Goal: Information Seeking & Learning: Learn about a topic

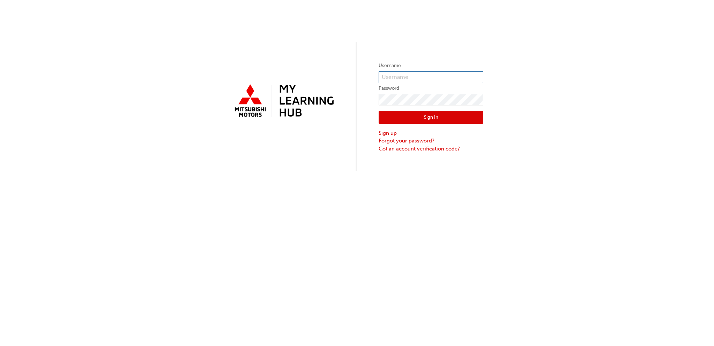
type input "[PERSON_NAME][EMAIL_ADDRESS][PERSON_NAME][DOMAIN_NAME]"
click at [425, 117] on button "Sign In" at bounding box center [431, 117] width 105 height 13
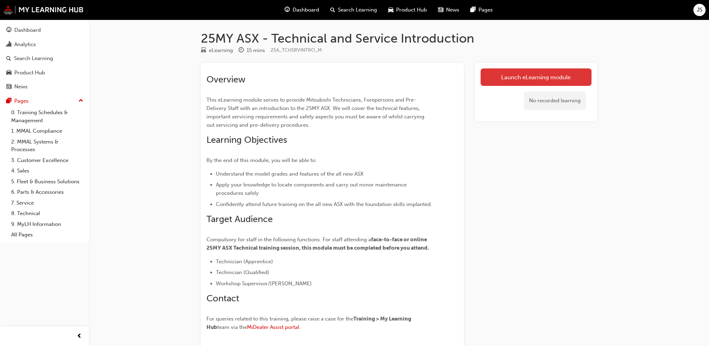
click at [515, 75] on link "Launch eLearning module" at bounding box center [535, 76] width 111 height 17
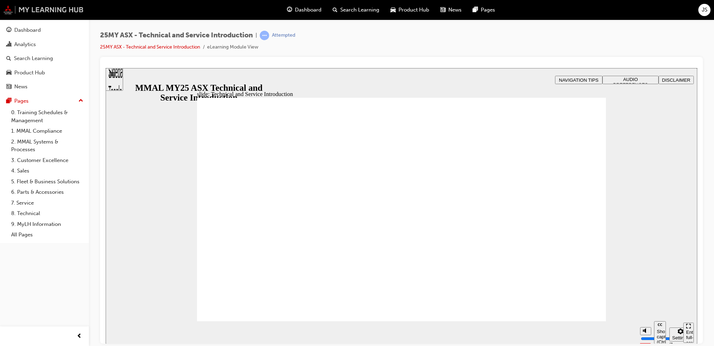
click at [39, 12] on img at bounding box center [43, 9] width 80 height 9
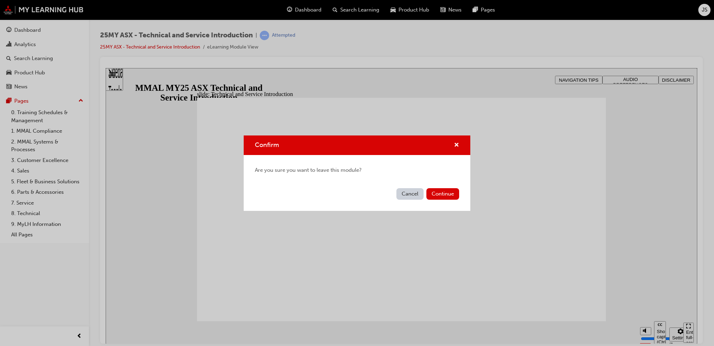
click at [435, 189] on button "Continue" at bounding box center [442, 194] width 33 height 12
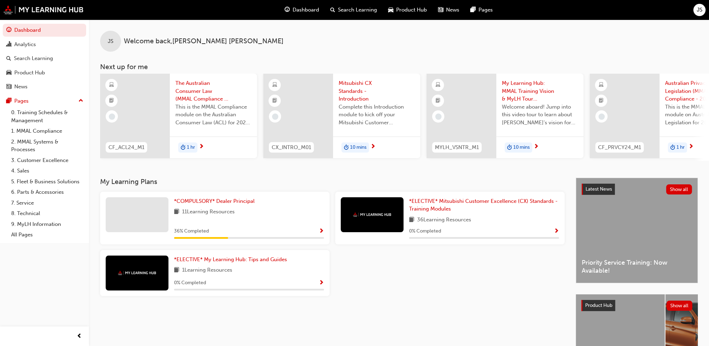
click at [696, 9] on div "JS" at bounding box center [699, 10] width 12 height 12
